Goal: Task Accomplishment & Management: Complete application form

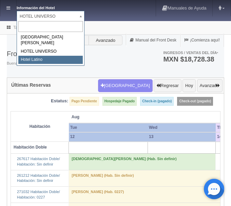
select select "625"
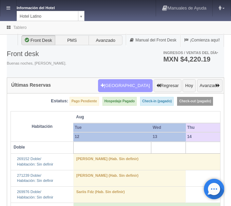
click at [127, 84] on button "Nueva Reserva" at bounding box center [125, 85] width 55 height 13
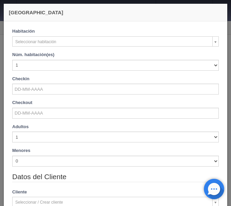
checkbox input "false"
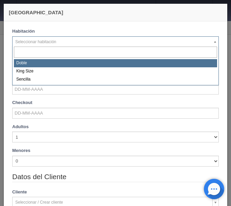
select select "2159"
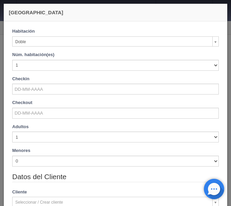
checkbox input "false"
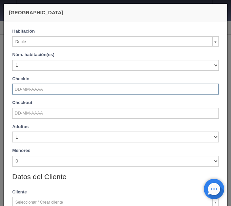
click at [31, 90] on input "text" at bounding box center [115, 88] width 207 height 11
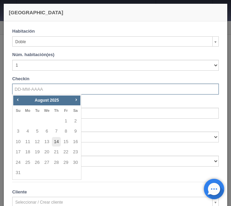
click at [56, 139] on link "14" at bounding box center [56, 142] width 9 height 10
type input "14-08-2025"
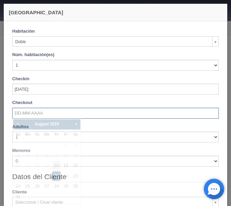
click at [35, 113] on input "text" at bounding box center [115, 113] width 207 height 11
checkbox input "false"
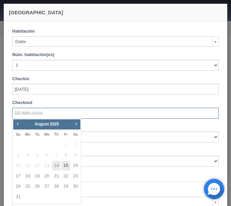
click at [63, 163] on link "15" at bounding box center [65, 166] width 9 height 10
type input "15-08-2025"
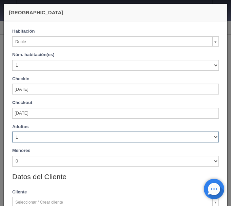
click at [12, 131] on select "1 2 3 4 5 6 7 8 9 10" at bounding box center [115, 136] width 207 height 11
checkbox input "false"
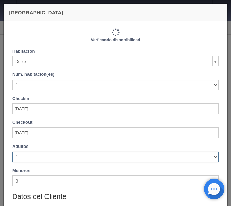
type input "770.00"
checkbox input "false"
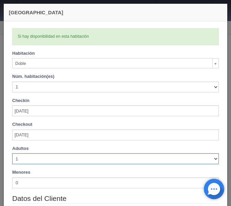
select select "3"
click option "3" at bounding box center [0, 0] width 0 height 0
checkbox input "false"
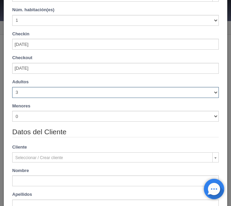
scroll to position [86, 0]
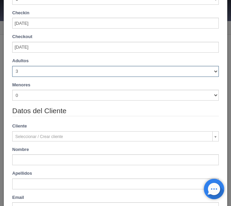
type input "870.00"
checkbox input "false"
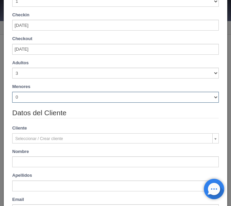
click at [12, 92] on select "0 1 2 3 4 5 6 7 8 9 10" at bounding box center [115, 97] width 207 height 11
select select "1"
click option "1" at bounding box center [0, 0] width 0 height 0
checkbox input "false"
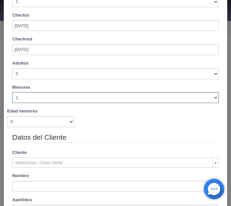
type input "870.00"
checkbox input "false"
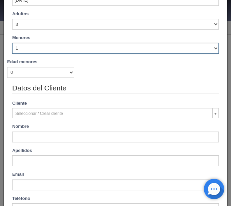
scroll to position [143, 0]
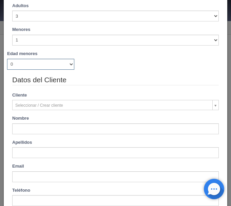
click at [7, 59] on select "0 1 2 3 4 5 6 7 8 9 10 11 12 13 14 15 16 17 18" at bounding box center [40, 64] width 67 height 11
select select "9"
click option "9" at bounding box center [0, 0] width 0 height 0
checkbox input "false"
type input "870.00"
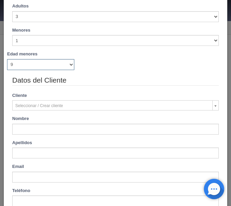
checkbox input "false"
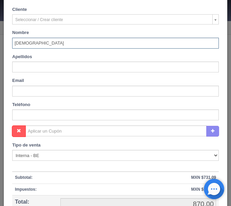
click at [25, 44] on input "Jesusandres" at bounding box center [115, 43] width 207 height 11
type input "Jesus Andres"
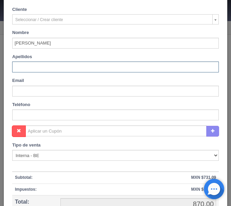
click at [36, 70] on input "text" at bounding box center [115, 66] width 207 height 11
click at [31, 68] on input "Sancheztoledo" at bounding box center [115, 66] width 207 height 11
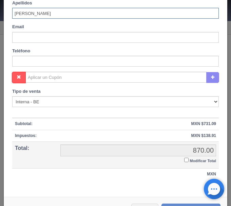
scroll to position [301, 0]
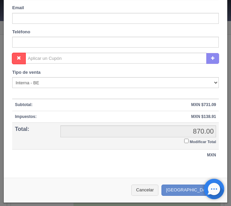
type input "Sanchez Toledo"
click at [186, 140] on input "Modificar Total" at bounding box center [186, 140] width 4 height 4
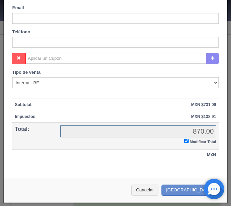
checkbox input "true"
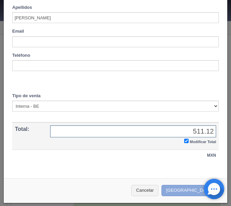
type input "511.12"
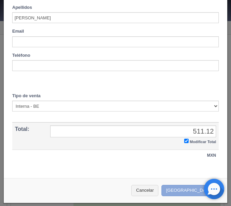
click at [196, 190] on button "[GEOGRAPHIC_DATA]" at bounding box center [191, 190] width 59 height 11
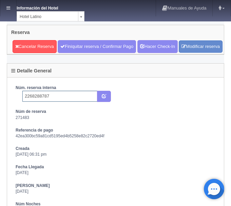
click at [54, 101] on input "2268288787" at bounding box center [59, 96] width 75 height 11
type input "2268288787 Expedia"
click at [105, 98] on icon "submit" at bounding box center [104, 95] width 4 height 4
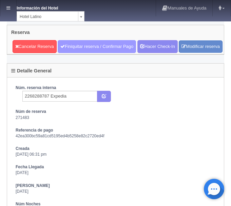
click at [88, 43] on link "Finiquitar reserva / Confirmar Pago" at bounding box center [97, 46] width 78 height 13
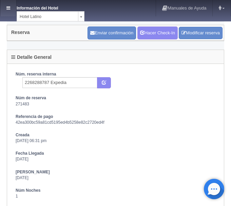
click at [11, 3] on link at bounding box center [8, 8] width 16 height 16
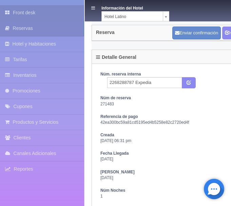
click at [34, 13] on link "Front desk" at bounding box center [42, 12] width 84 height 15
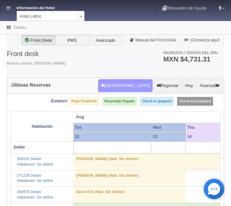
click at [128, 84] on button "[GEOGRAPHIC_DATA]" at bounding box center [125, 85] width 55 height 13
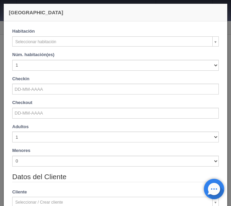
checkbox input "false"
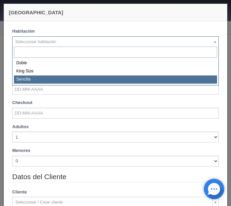
select select "2158"
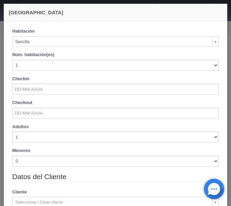
checkbox input "false"
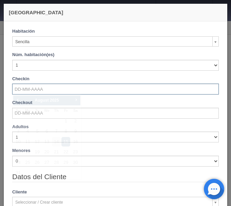
click at [35, 90] on input "text" at bounding box center [115, 88] width 207 height 11
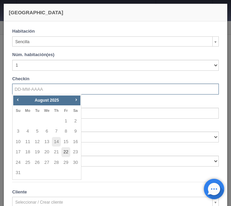
click at [65, 152] on link "22" at bounding box center [65, 152] width 9 height 10
type input "[DATE]"
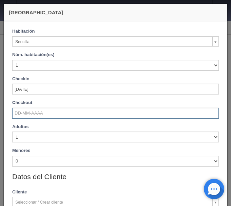
click at [27, 114] on input "text" at bounding box center [115, 113] width 207 height 11
checkbox input "false"
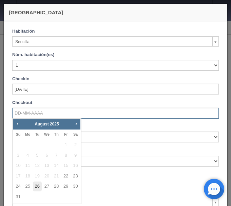
click at [36, 188] on link "26" at bounding box center [37, 186] width 9 height 10
type input "[DATE]"
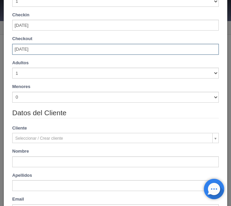
scroll to position [86, 0]
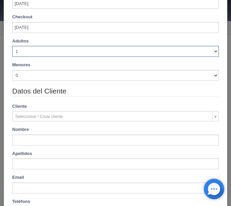
click at [12, 46] on select "1 2 3 4 5 6 7 8 9 10" at bounding box center [115, 51] width 207 height 11
checkbox input "false"
type input "2880.00"
checkbox input "false"
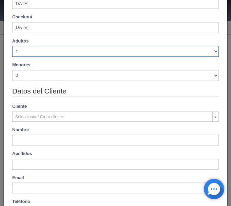
select select "2"
click option "2" at bounding box center [0, 0] width 0 height 0
checkbox input "false"
type input "2880.00"
checkbox input "false"
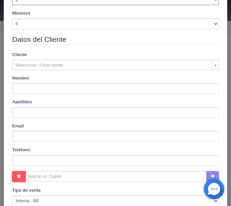
scroll to position [164, 0]
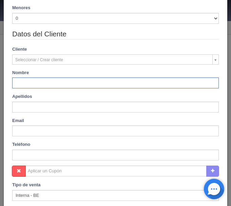
click at [43, 83] on input "text" at bounding box center [115, 82] width 207 height 11
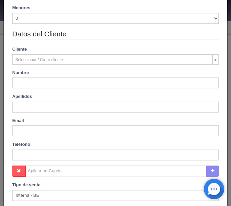
type input "Omar"
type input "Castro Aguirre"
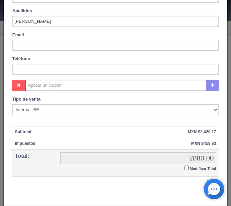
scroll to position [277, 0]
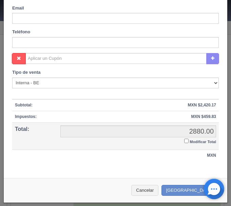
click at [185, 139] on input "Modificar Total" at bounding box center [186, 140] width 4 height 4
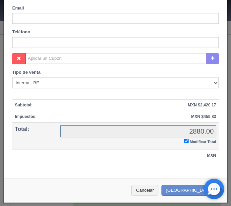
checkbox input "true"
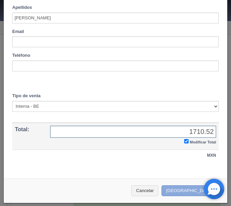
type input "1710.52"
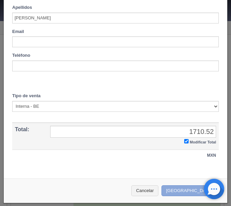
click at [187, 193] on button "Crear Reserva" at bounding box center [191, 190] width 59 height 11
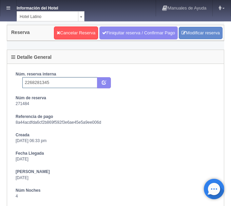
click at [62, 82] on input "2268281345" at bounding box center [59, 82] width 75 height 11
type input "2268281345 Expedia"
click at [103, 81] on icon "submit" at bounding box center [104, 82] width 4 height 4
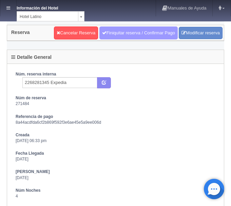
click at [118, 31] on link "Finiquitar reserva / Confirmar Pago" at bounding box center [138, 32] width 78 height 13
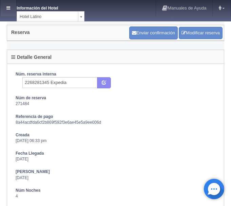
click at [8, 9] on icon at bounding box center [8, 8] width 4 height 4
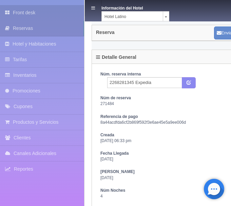
click at [26, 12] on link "Front desk" at bounding box center [42, 12] width 84 height 15
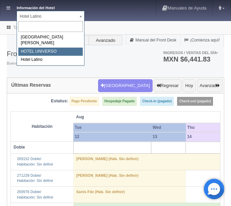
select select "358"
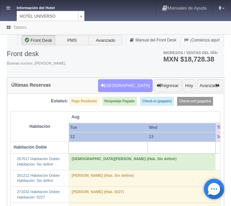
click at [123, 85] on button "[GEOGRAPHIC_DATA]" at bounding box center [125, 85] width 55 height 13
click at [138, 84] on button "[GEOGRAPHIC_DATA]" at bounding box center [125, 85] width 55 height 13
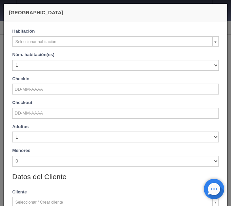
checkbox input "false"
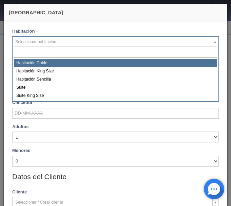
select select "583"
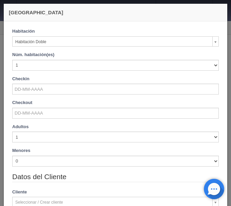
checkbox input "false"
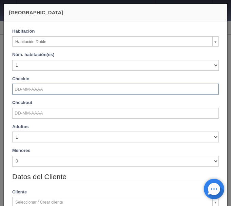
click at [50, 89] on input "text" at bounding box center [115, 88] width 207 height 11
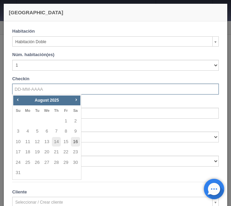
click at [75, 140] on link "16" at bounding box center [75, 142] width 9 height 10
type input "[DATE]"
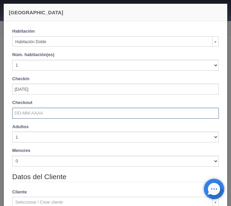
click at [47, 115] on input "text" at bounding box center [115, 113] width 207 height 11
checkbox input "false"
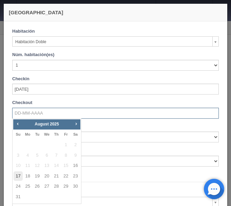
click at [20, 175] on link "17" at bounding box center [18, 176] width 9 height 10
type input "[DATE]"
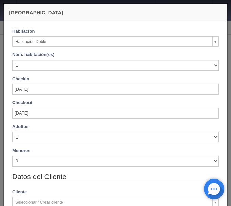
checkbox input "false"
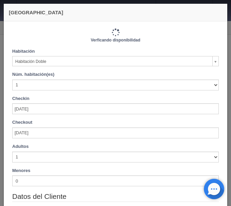
type input "1030.00"
checkbox input "false"
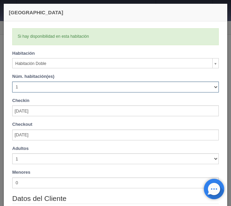
select select "2"
click option "2" at bounding box center [0, 0] width 0 height 0
checkbox input "false"
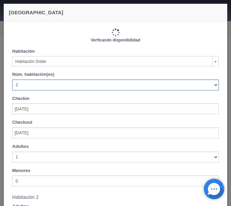
type input "2060.00"
checkbox input "false"
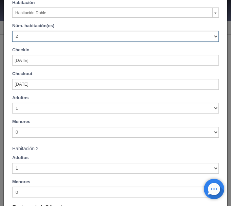
scroll to position [57, 0]
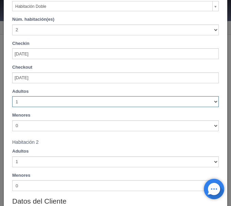
click at [12, 96] on select "1 2 3 4 5 6 7 8 9 10" at bounding box center [115, 101] width 207 height 11
select select "2"
click option "2" at bounding box center [0, 0] width 0 height 0
checkbox input "false"
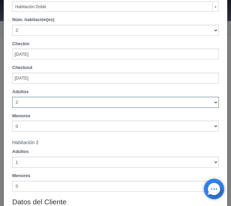
type input "2060.00"
checkbox input "false"
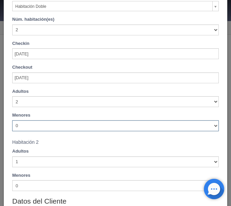
click at [12, 120] on select "0 1 2 3 4 5 6 7 8 9 10" at bounding box center [115, 125] width 207 height 11
select select "2"
click option "2" at bounding box center [0, 0] width 0 height 0
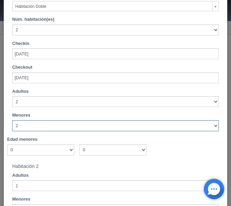
checkbox input "false"
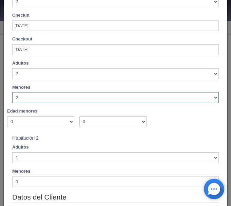
type input "2060.00"
checkbox input "false"
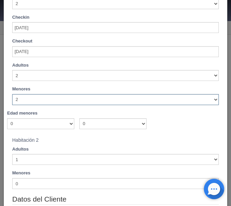
scroll to position [86, 0]
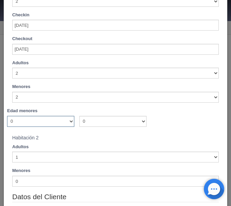
click at [7, 116] on select "0 1 2 3 4 5 6 7 8 9 10 11 12 13 14 15 16 17 18" at bounding box center [40, 121] width 67 height 11
select select "8"
click option "8" at bounding box center [0, 0] width 0 height 0
checkbox input "false"
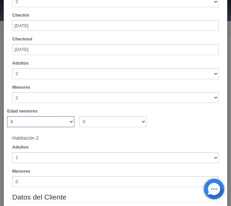
type input "2060.00"
checkbox input "false"
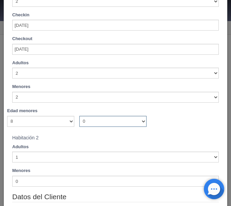
click at [79, 116] on select "0 1 2 3 4 5 6 7 8 9 10 11 12 13 14 15 16 17 18" at bounding box center [112, 121] width 67 height 11
select select "9"
click option "9" at bounding box center [0, 0] width 0 height 0
checkbox input "false"
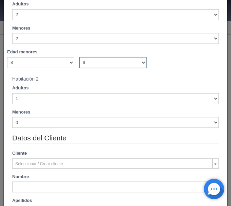
type input "2060.00"
checkbox input "false"
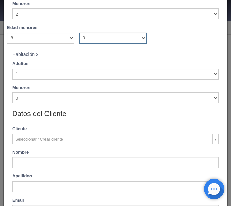
scroll to position [171, 0]
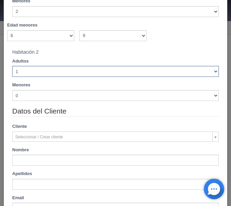
click at [12, 66] on select "1 2 3 4 5 6 7 8 9 10" at bounding box center [115, 71] width 207 height 11
select select "4"
click option "4" at bounding box center [0, 0] width 0 height 0
checkbox input "false"
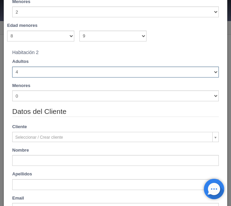
type input "2140.00"
checkbox input "false"
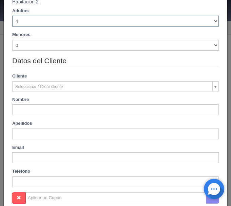
scroll to position [228, 0]
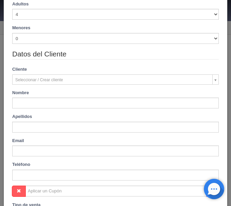
type input "[PERSON_NAME]"
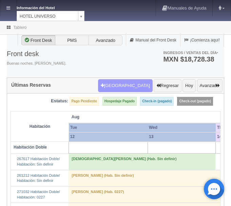
click at [136, 88] on button "[GEOGRAPHIC_DATA]" at bounding box center [125, 85] width 55 height 13
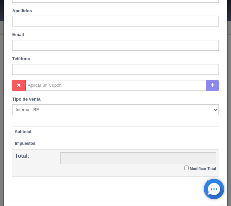
checkbox input "false"
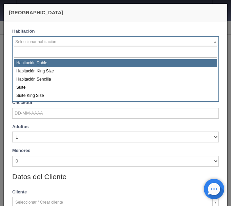
select select "583"
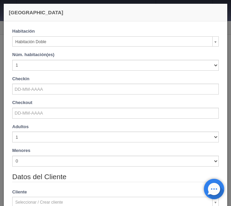
checkbox input "false"
click at [33, 71] on div "Habitación Habitación Doble Habitación Doble Habitación King Size Habitación Se…" at bounding box center [115, 75] width 217 height 95
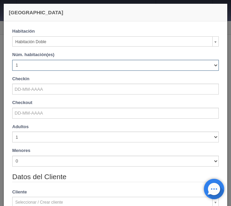
click at [12, 60] on select "1 2 3 4 5 6 7 8 9 10 11 12 13 14 15 16 17 18 19 20" at bounding box center [115, 65] width 207 height 11
select select "2"
click option "2" at bounding box center [0, 0] width 0 height 0
checkbox input "false"
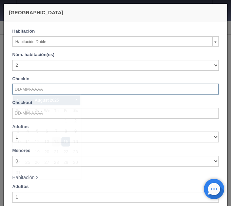
click at [29, 86] on input "text" at bounding box center [115, 88] width 207 height 11
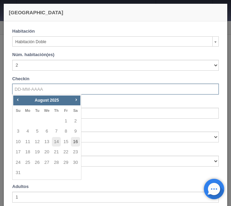
click at [76, 142] on link "16" at bounding box center [75, 142] width 9 height 10
type input "[DATE]"
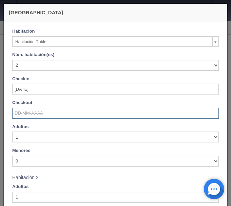
click at [41, 113] on input "text" at bounding box center [115, 113] width 207 height 11
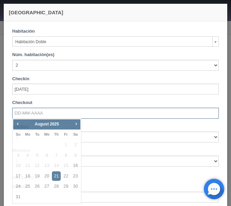
checkbox input "false"
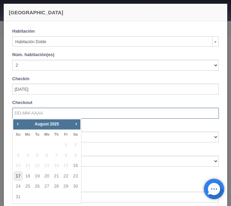
click at [16, 173] on link "17" at bounding box center [18, 176] width 9 height 10
type input "[DATE]"
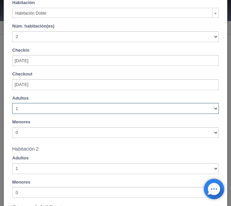
click at [12, 103] on select "1 2 3 4 5 6 7 8 9 10" at bounding box center [115, 108] width 207 height 11
checkbox input "false"
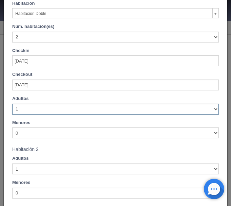
select select "2"
click option "2" at bounding box center [0, 0] width 0 height 0
type input "2060.00"
checkbox input "false"
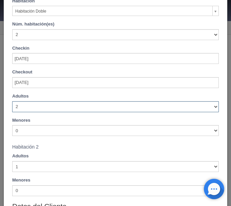
checkbox input "false"
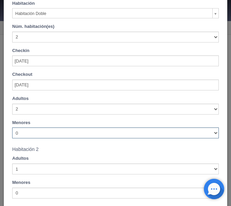
click at [12, 127] on select "0 1 2 3 4 5 6 7 8 9 10" at bounding box center [115, 132] width 207 height 11
type input "2060.00"
checkbox input "false"
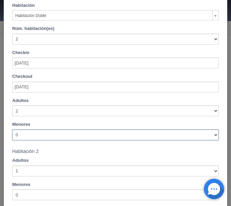
scroll to position [50, 0]
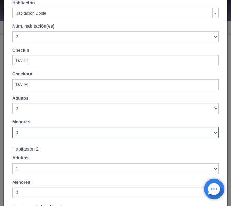
select select "2"
click option "2" at bounding box center [0, 0] width 0 height 0
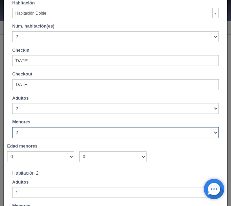
checkbox input "false"
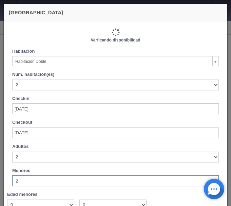
type input "2060.00"
checkbox input "false"
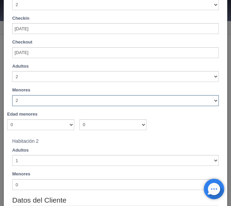
scroll to position [114, 0]
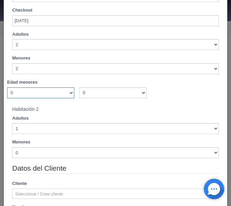
click at [7, 87] on select "0 1 2 3 4 5 6 7 8 9 10 11 12 13 14 15 16 17 18" at bounding box center [40, 92] width 67 height 11
select select "8"
click option "8" at bounding box center [0, 0] width 0 height 0
checkbox input "false"
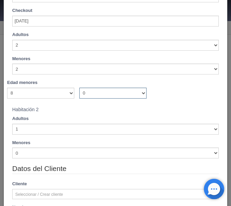
type input "2060.00"
checkbox input "false"
click at [79, 88] on select "0 1 2 3 4 5 6 7 8 9 10 11 12 13 14 15 16 17 18" at bounding box center [112, 93] width 67 height 11
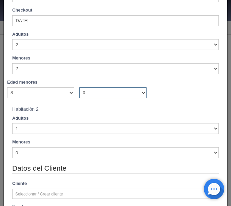
select select "9"
click option "9" at bounding box center [0, 0] width 0 height 0
checkbox input "false"
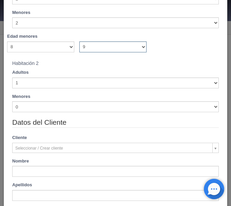
type input "2060.00"
checkbox input "false"
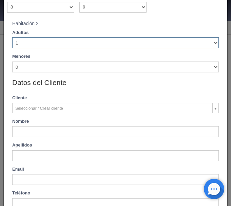
click at [12, 37] on select "1 2 3 4 5 6 7 8 9 10" at bounding box center [115, 42] width 207 height 11
select select "4"
click option "4" at bounding box center [0, 0] width 0 height 0
checkbox input "false"
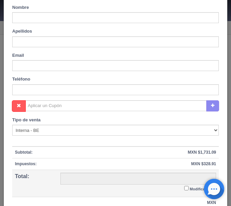
type input "2140.00"
checkbox input "false"
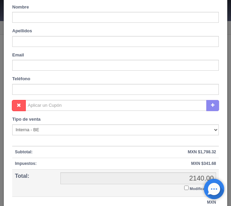
type input "Laura"
type input "González"
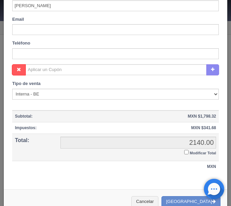
scroll to position [360, 0]
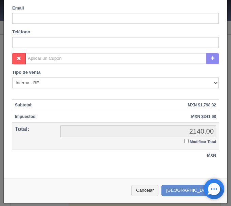
click at [185, 142] on input "Modificar Total" at bounding box center [186, 140] width 4 height 4
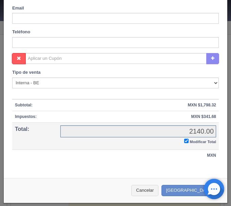
checkbox input "true"
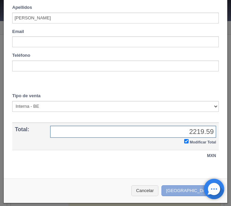
type input "2219.59"
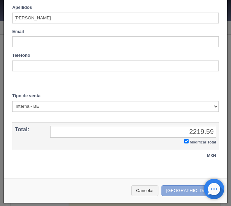
click at [191, 190] on button "[GEOGRAPHIC_DATA]" at bounding box center [191, 190] width 59 height 11
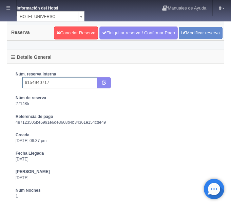
click at [70, 80] on input "6154940717" at bounding box center [59, 82] width 75 height 11
type input "6154940717 Booking"
click at [105, 80] on icon "submit" at bounding box center [104, 82] width 4 height 4
click at [8, 4] on link at bounding box center [8, 8] width 16 height 16
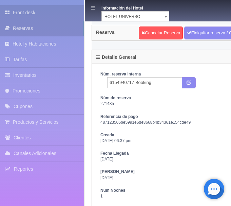
click at [32, 13] on link "Front desk" at bounding box center [42, 12] width 84 height 15
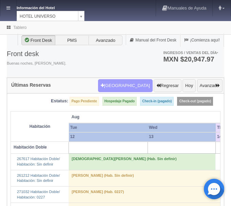
click at [138, 88] on button "[GEOGRAPHIC_DATA]" at bounding box center [125, 85] width 55 height 13
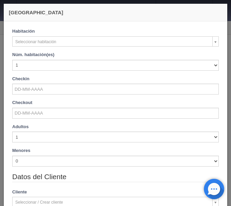
checkbox input "false"
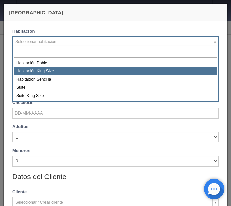
select select "582"
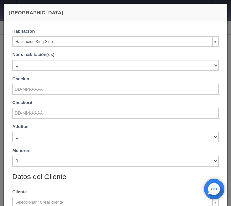
checkbox input "false"
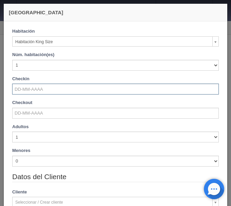
click at [45, 87] on input "text" at bounding box center [115, 88] width 207 height 11
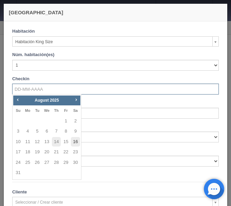
click at [74, 140] on link "16" at bounding box center [75, 142] width 9 height 10
type input "[DATE]"
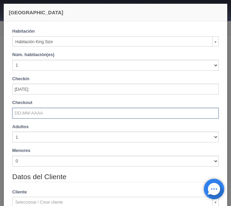
click at [48, 116] on input "text" at bounding box center [115, 113] width 207 height 11
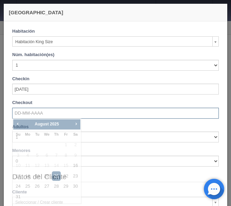
checkbox input "false"
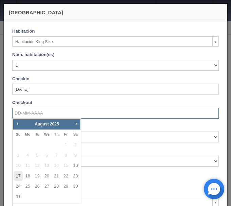
click at [17, 176] on link "17" at bounding box center [18, 176] width 9 height 10
type input "[DATE]"
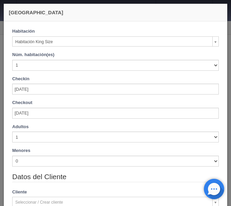
checkbox input "false"
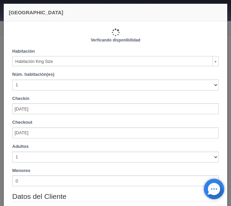
type input "1000.00"
checkbox input "false"
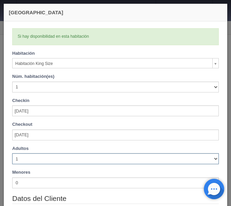
select select "2"
click option "2" at bounding box center [0, 0] width 0 height 0
checkbox input "false"
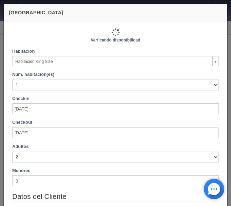
type input "1000.00"
checkbox input "false"
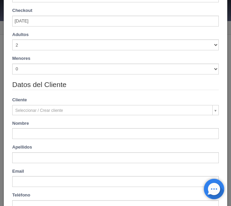
scroll to position [143, 0]
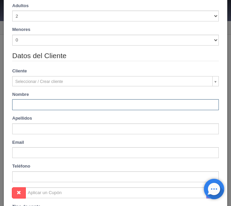
drag, startPoint x: 40, startPoint y: 103, endPoint x: 43, endPoint y: 100, distance: 4.3
click at [40, 102] on input "text" at bounding box center [115, 104] width 207 height 11
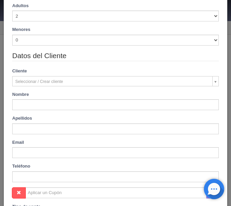
type input "[PERSON_NAME]"
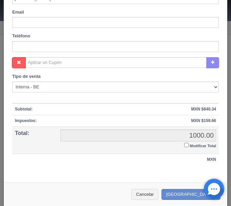
scroll to position [277, 0]
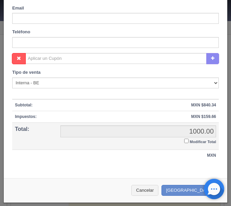
click at [187, 140] on input "Modificar Total" at bounding box center [186, 140] width 4 height 4
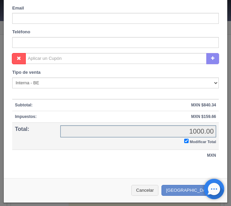
checkbox input "true"
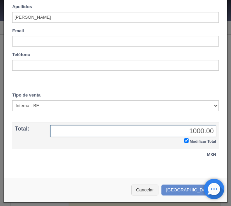
scroll to position [253, 0]
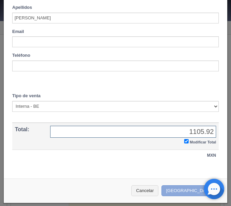
type input "1105.92"
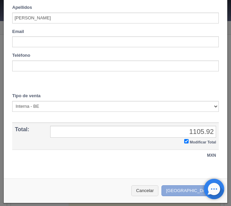
click at [188, 186] on button "[GEOGRAPHIC_DATA]" at bounding box center [191, 190] width 59 height 11
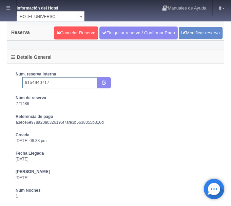
click at [78, 81] on input "6154940717" at bounding box center [59, 82] width 75 height 11
type input "6154940717 Booking"
click at [104, 81] on icon "submit" at bounding box center [104, 82] width 4 height 4
click at [11, 9] on link at bounding box center [8, 8] width 16 height 16
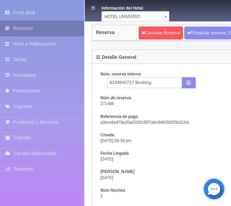
click at [26, 32] on link "Reservas" at bounding box center [42, 28] width 84 height 15
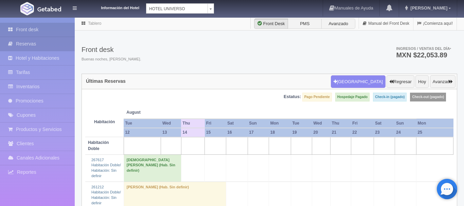
click at [41, 43] on link "Reservas" at bounding box center [37, 44] width 75 height 14
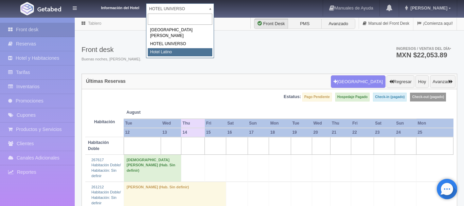
select select "625"
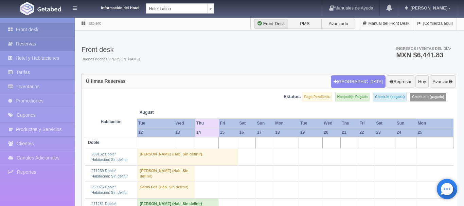
click at [40, 45] on link "Reservas" at bounding box center [37, 44] width 75 height 14
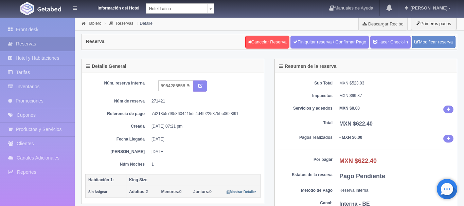
select select "2"
click at [422, 43] on link "Modificar reserva" at bounding box center [433, 42] width 44 height 13
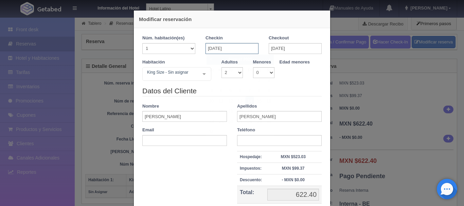
click at [226, 44] on input "[DATE]" at bounding box center [231, 48] width 53 height 11
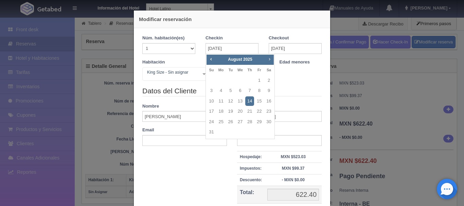
click at [269, 60] on span "Next" at bounding box center [268, 58] width 5 height 5
checkbox input "false"
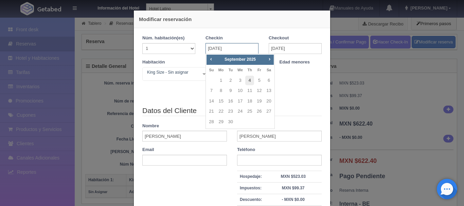
type input "740.00"
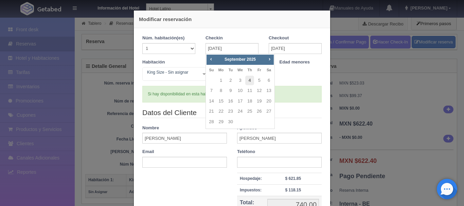
click at [252, 81] on link "4" at bounding box center [249, 81] width 9 height 10
type input "[DATE]"
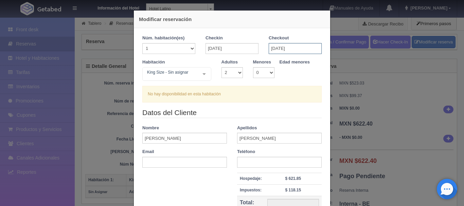
click at [285, 49] on input "04-09-2025" at bounding box center [294, 48] width 53 height 11
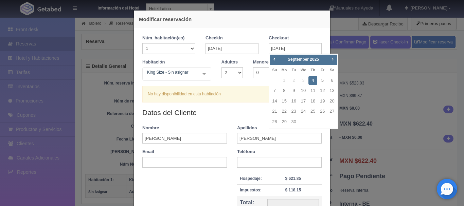
click at [332, 60] on span "Next" at bounding box center [331, 58] width 5 height 5
click at [275, 58] on span "Prev" at bounding box center [273, 58] width 5 height 5
click at [323, 79] on link "5" at bounding box center [322, 81] width 9 height 10
type input "05-09-2025"
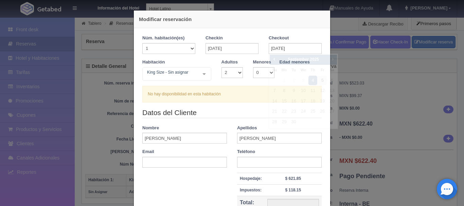
checkbox input "false"
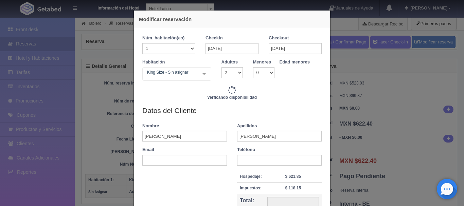
type input "740.00"
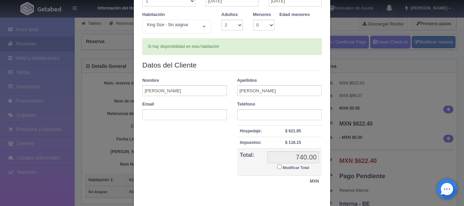
scroll to position [57, 0]
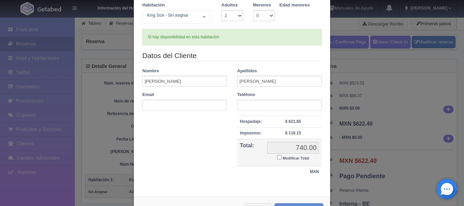
click at [279, 157] on input "Modificar Total" at bounding box center [279, 157] width 4 height 4
checkbox input "true"
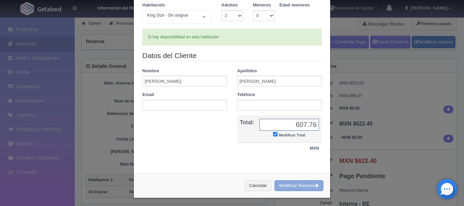
type input "607.76"
click at [303, 185] on button "Modificar Reserva" at bounding box center [298, 185] width 49 height 11
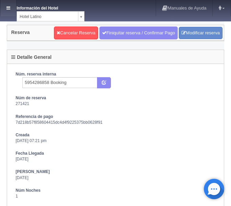
click at [6, 7] on link at bounding box center [8, 8] width 16 height 16
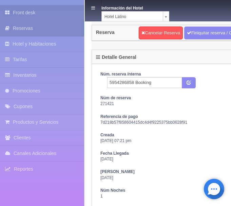
click at [49, 14] on link "Front desk" at bounding box center [42, 12] width 84 height 15
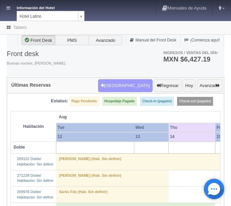
click at [139, 87] on button "[GEOGRAPHIC_DATA]" at bounding box center [125, 85] width 55 height 13
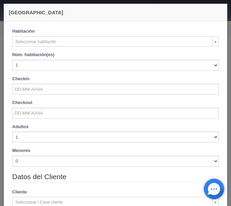
checkbox input "false"
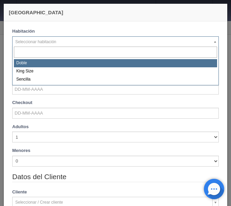
select select "2159"
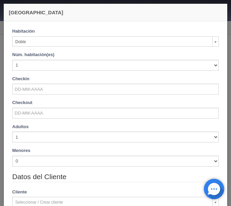
checkbox input "false"
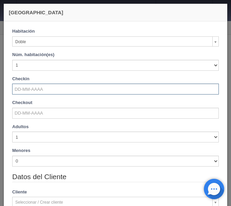
click at [47, 92] on input "text" at bounding box center [115, 88] width 207 height 11
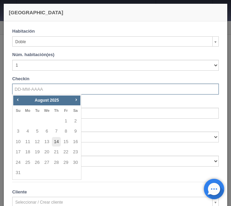
click at [59, 144] on link "14" at bounding box center [56, 142] width 9 height 10
type input "[DATE]"
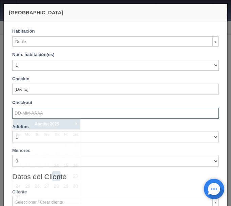
click at [42, 112] on input "text" at bounding box center [115, 113] width 207 height 11
checkbox input "false"
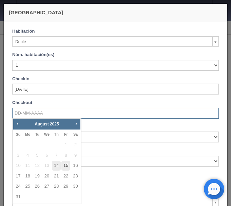
click at [69, 164] on link "15" at bounding box center [65, 166] width 9 height 10
type input "[DATE]"
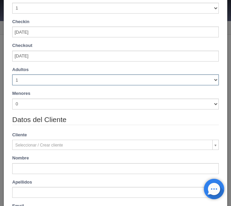
click at [12, 74] on select "1 2 3 4 5 6 7 8 9 10" at bounding box center [115, 79] width 207 height 11
checkbox input "false"
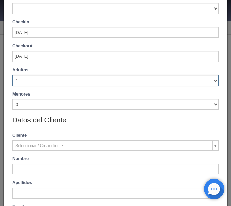
select select "2"
click option "2" at bounding box center [0, 0] width 0 height 0
type input "770.00"
checkbox input "false"
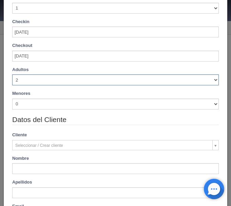
checkbox input "false"
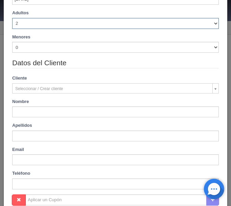
type input "770.00"
checkbox input "false"
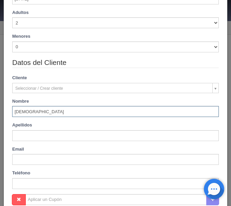
click at [29, 112] on input "JESUSANDRES" at bounding box center [115, 111] width 207 height 11
type input "JESUS ANDRES"
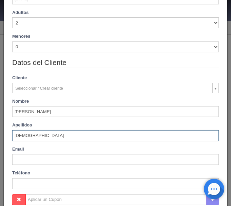
click at [35, 135] on input "SANCHEZTOLEDO" at bounding box center [115, 135] width 207 height 11
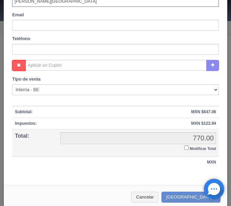
scroll to position [277, 0]
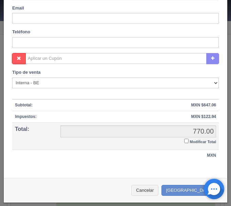
type input "SANCHEZ TOLEDO"
click at [185, 142] on input "Modificar Total" at bounding box center [186, 140] width 4 height 4
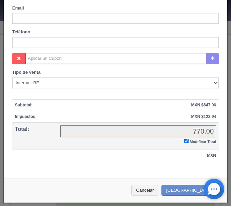
checkbox input "true"
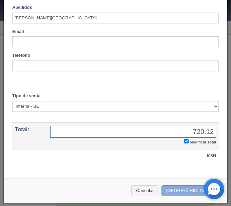
type input "720.12"
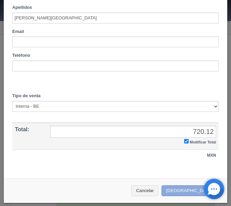
click at [185, 192] on button "[GEOGRAPHIC_DATA]" at bounding box center [191, 190] width 59 height 11
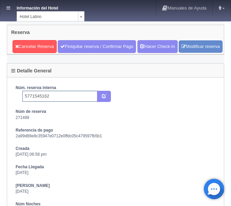
click at [61, 101] on input "5771545162" at bounding box center [59, 96] width 75 height 11
type input "5771545162 Booking"
drag, startPoint x: 104, startPoint y: 112, endPoint x: 110, endPoint y: 103, distance: 10.5
click at [105, 102] on button "submit" at bounding box center [104, 97] width 14 height 12
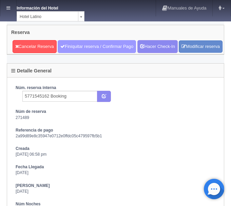
click at [100, 43] on link "Finiquitar reserva / Confirmar Pago" at bounding box center [97, 46] width 78 height 13
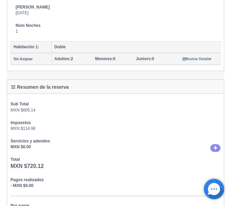
scroll to position [221, 0]
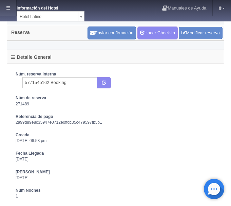
click at [11, 6] on link at bounding box center [8, 8] width 16 height 16
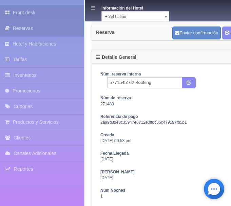
drag, startPoint x: 28, startPoint y: 15, endPoint x: 45, endPoint y: 8, distance: 17.8
click at [29, 14] on link "Front desk" at bounding box center [42, 12] width 84 height 15
